Goal: Task Accomplishment & Management: Manage account settings

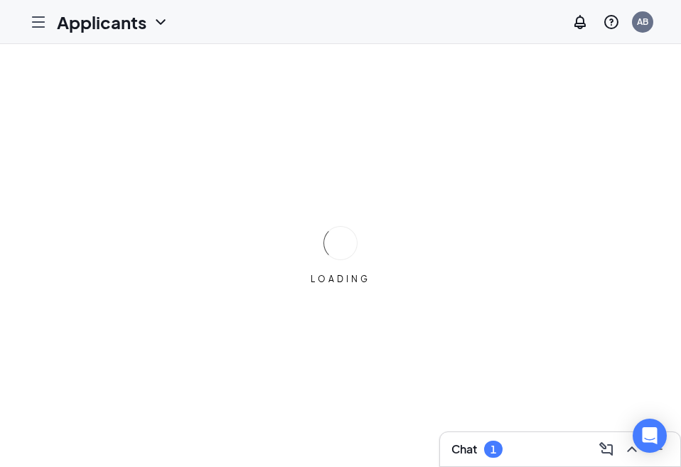
click at [514, 451] on div "Chat 1" at bounding box center [561, 449] width 218 height 23
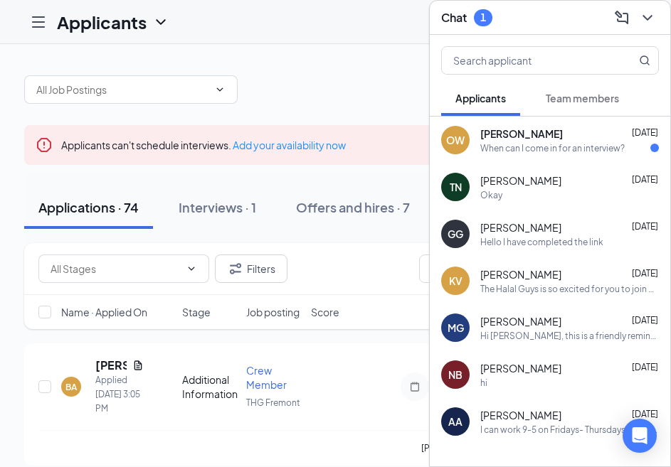
click at [573, 154] on div "When can I come in for an interview?" at bounding box center [552, 148] width 144 height 12
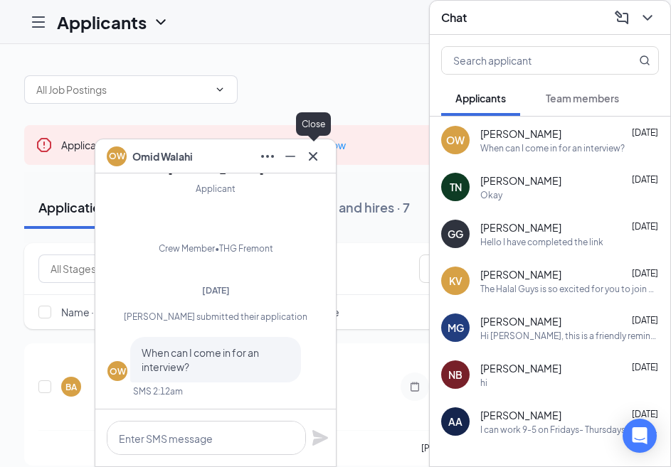
click at [317, 156] on icon "Cross" at bounding box center [312, 156] width 17 height 17
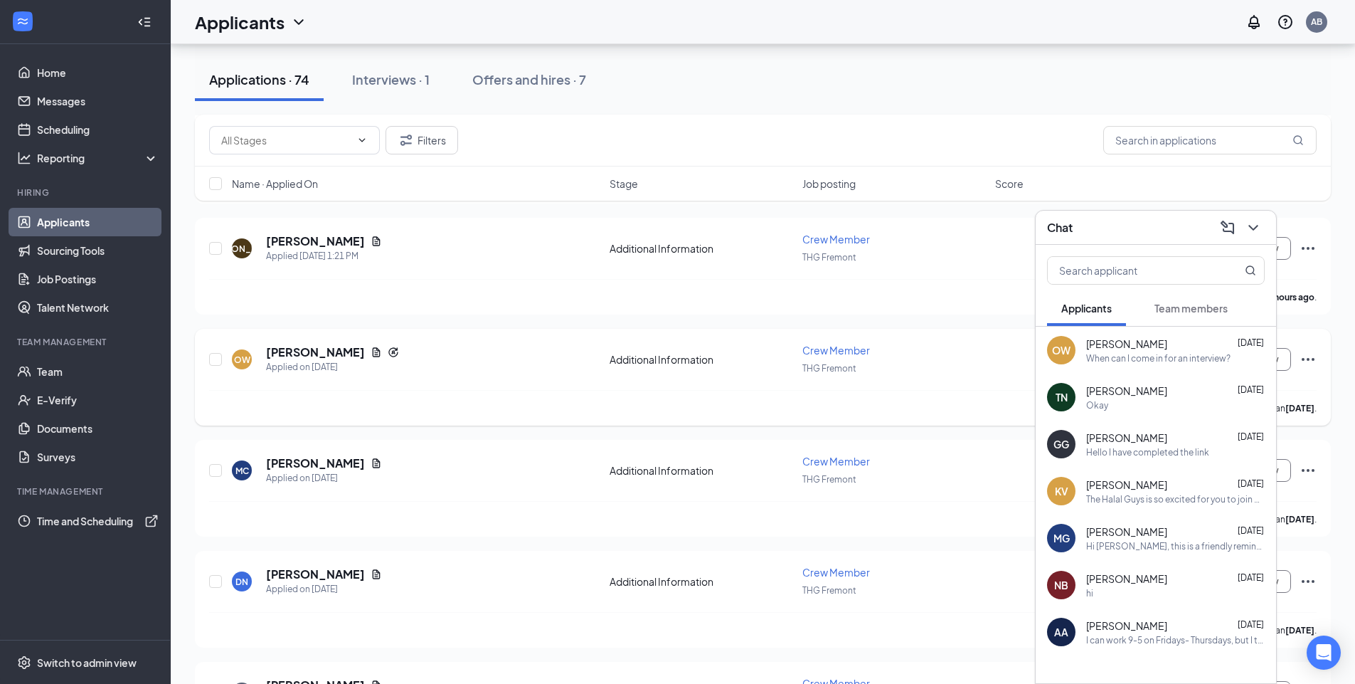
scroll to position [474, 0]
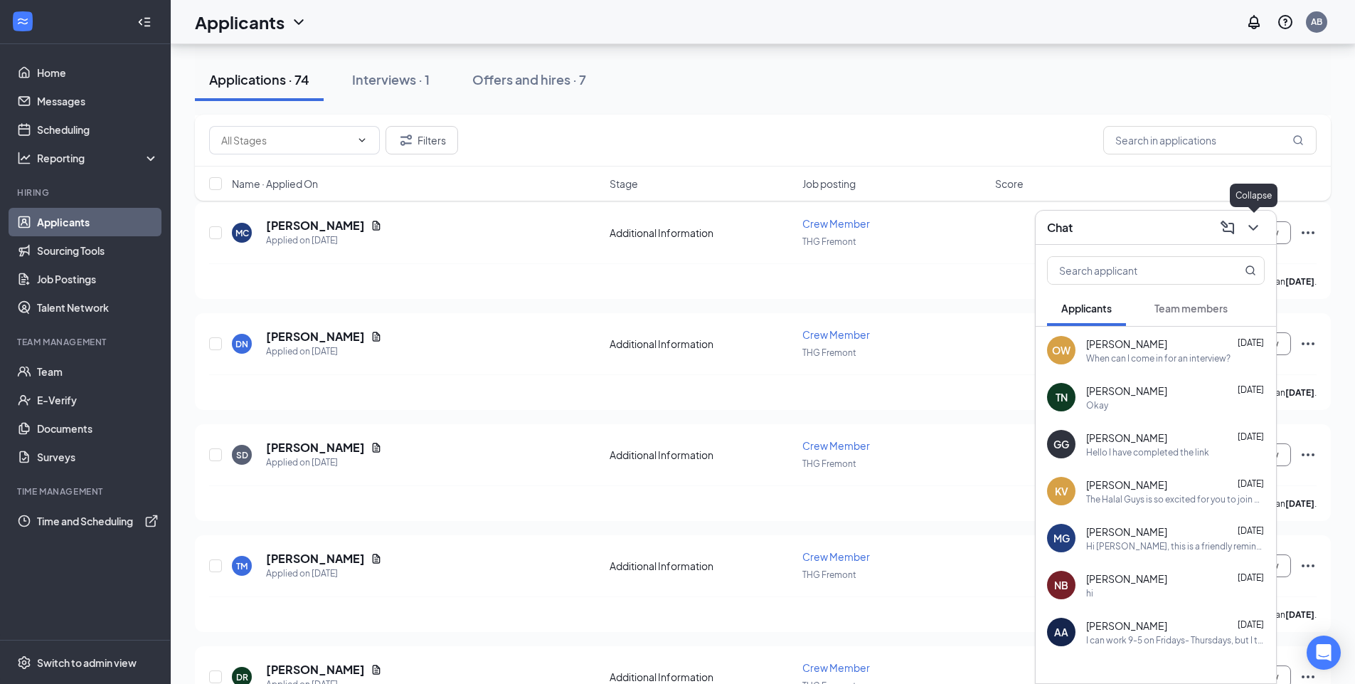
click at [681, 231] on icon "ChevronDown" at bounding box center [1253, 227] width 17 height 17
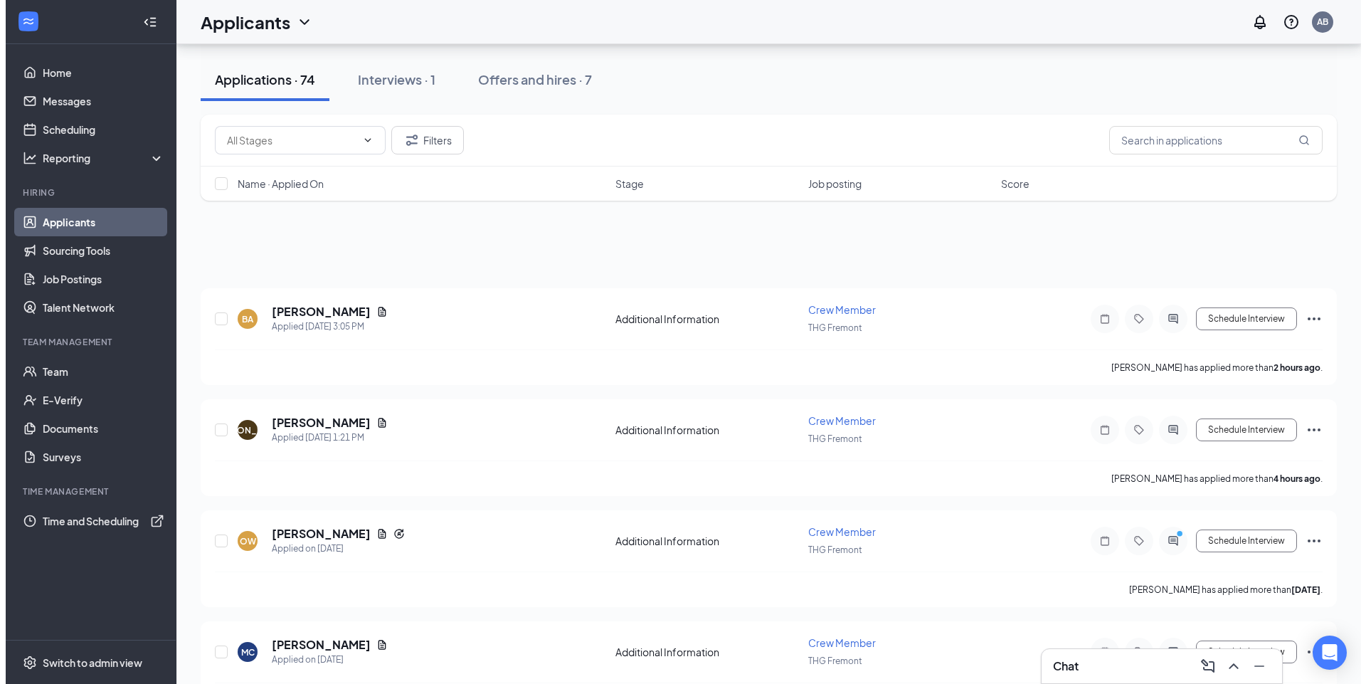
scroll to position [0, 0]
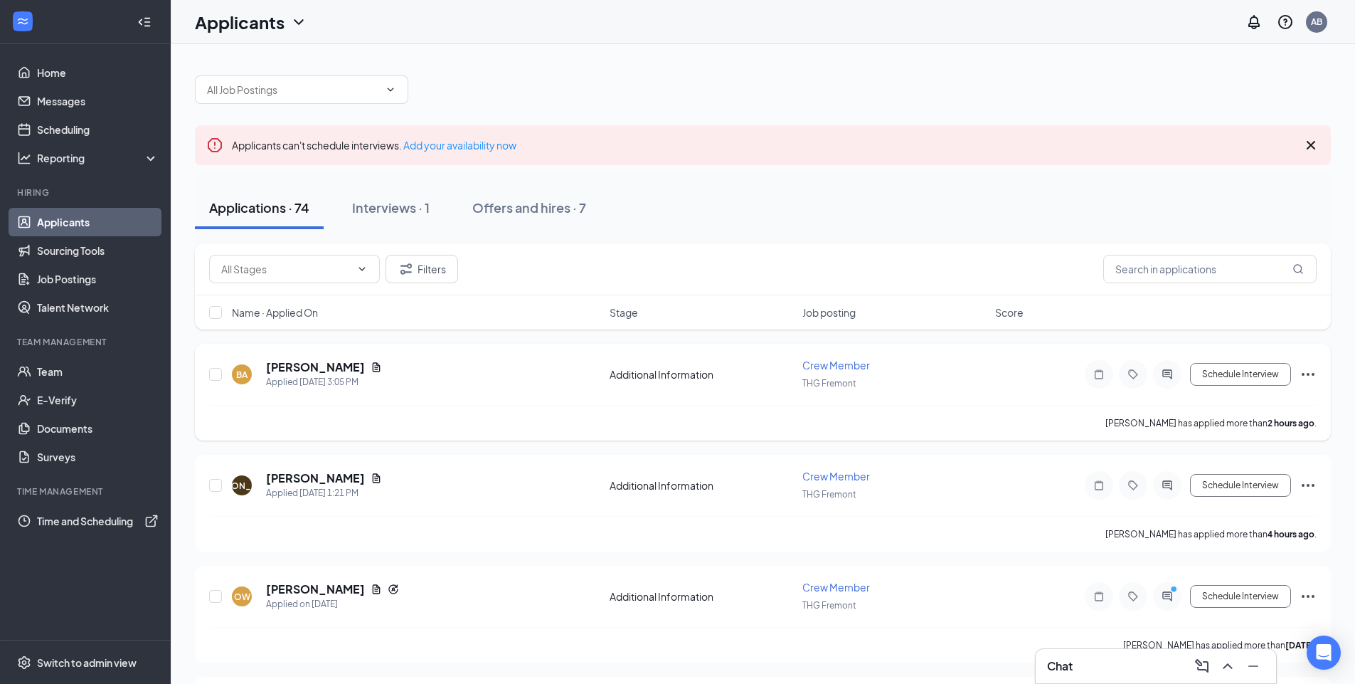
click at [374, 373] on div "BA [PERSON_NAME] Applied [DATE] 3:05 PM" at bounding box center [416, 374] width 369 height 30
click at [371, 371] on icon "Document" at bounding box center [376, 366] width 11 height 11
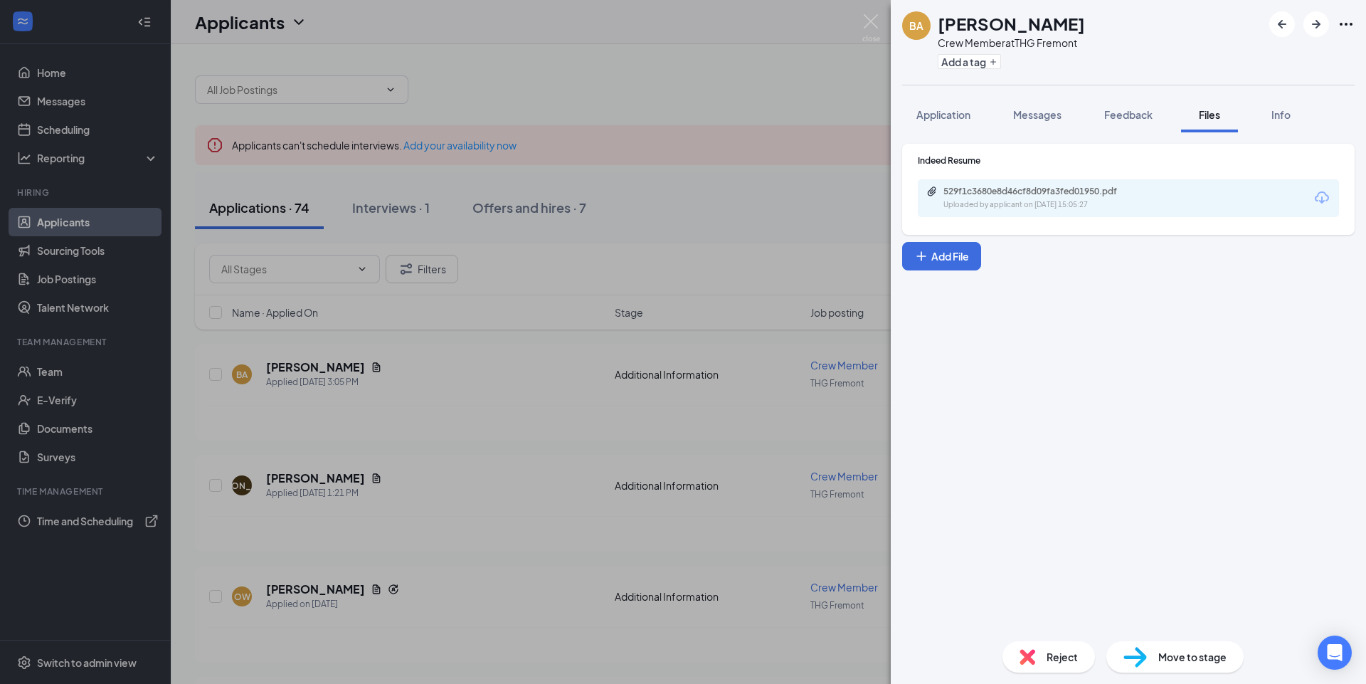
click at [681, 189] on div "529f1c3680e8d46cf8d09fa3fed01950.pdf" at bounding box center [1042, 191] width 199 height 11
